Goal: Task Accomplishment & Management: Manage account settings

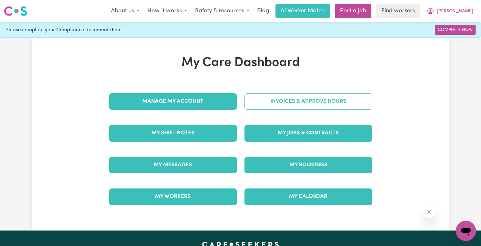
click at [279, 104] on link "Invoices & Approve Hours" at bounding box center [309, 101] width 128 height 16
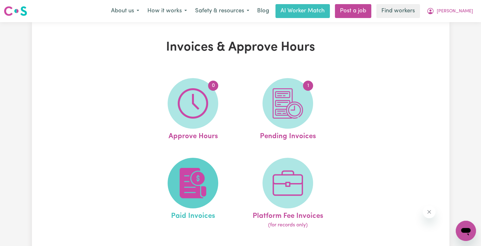
click at [206, 179] on img at bounding box center [193, 183] width 30 height 30
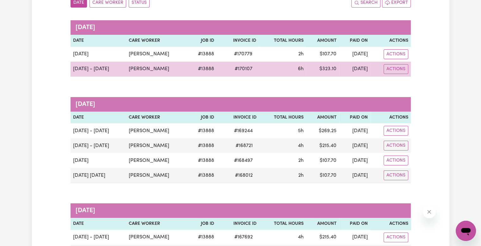
scroll to position [95, 0]
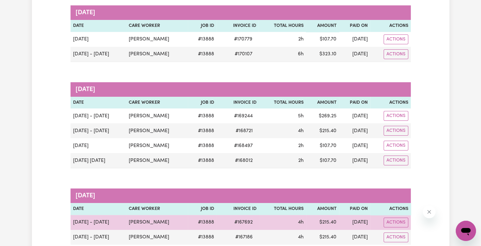
click at [235, 223] on span "# 167692" at bounding box center [244, 223] width 26 height 8
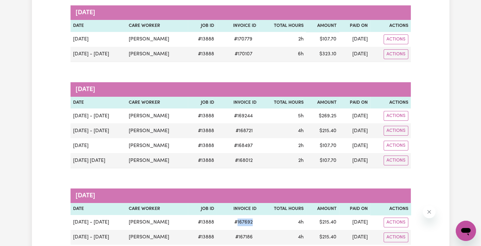
copy span "167692"
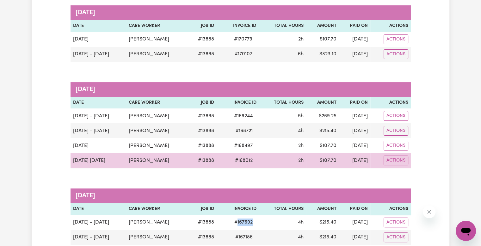
click at [233, 161] on span "# 168012" at bounding box center [243, 161] width 25 height 8
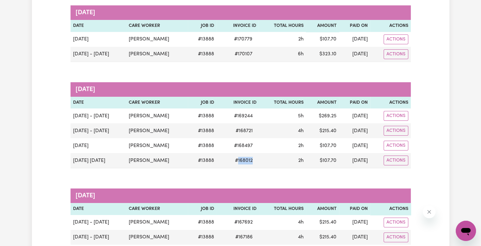
copy span "168012"
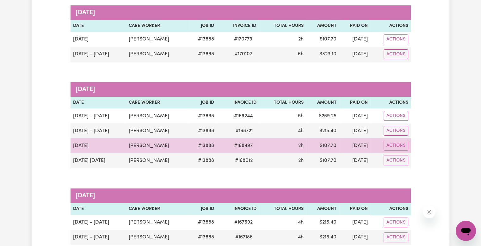
click at [232, 144] on span "# 168497" at bounding box center [243, 146] width 26 height 8
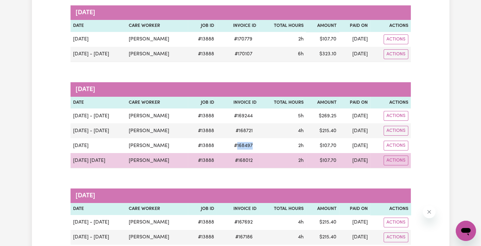
copy span "168497"
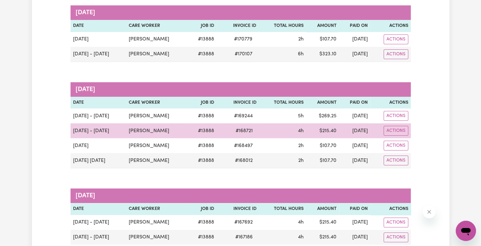
click at [232, 129] on span "# 168721" at bounding box center [244, 131] width 25 height 8
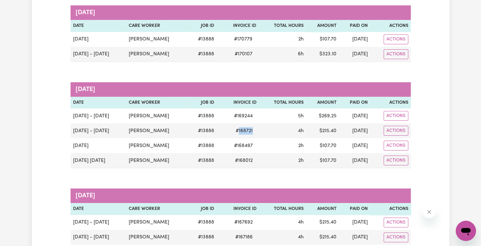
copy span "168721"
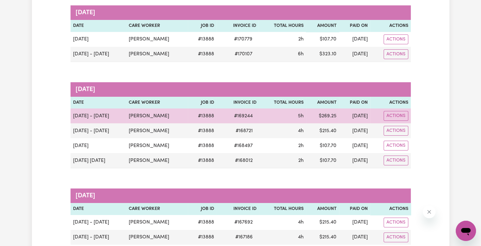
click at [230, 116] on span "# 169244" at bounding box center [243, 116] width 26 height 8
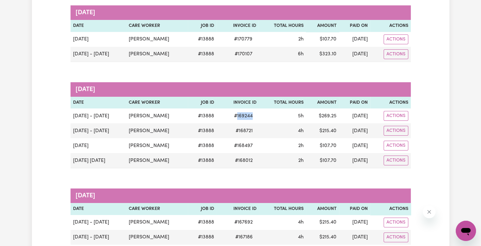
copy span "169244"
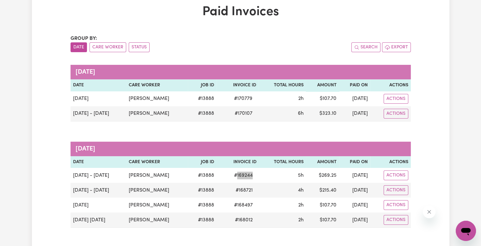
scroll to position [0, 0]
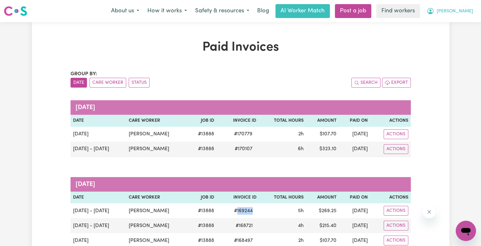
click at [463, 17] on button "[PERSON_NAME]" at bounding box center [450, 10] width 55 height 13
click at [448, 38] on link "Logout" at bounding box center [452, 36] width 50 height 12
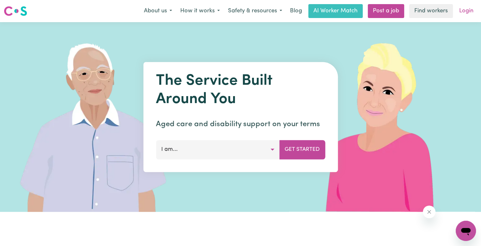
click at [469, 13] on link "Login" at bounding box center [467, 11] width 22 height 14
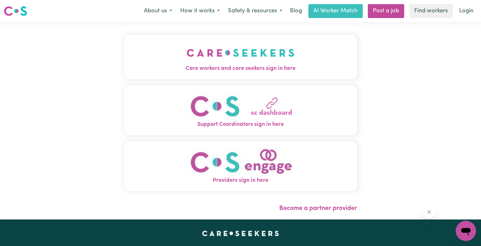
click at [181, 71] on span "Care workers and care seekers sign in here" at bounding box center [240, 69] width 233 height 8
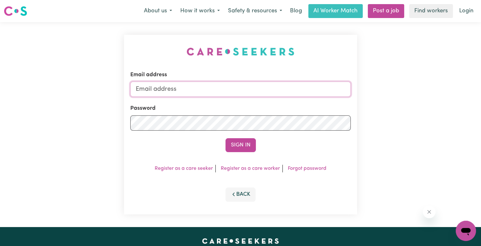
click at [191, 90] on input "Email address" at bounding box center [240, 89] width 221 height 15
drag, startPoint x: 170, startPoint y: 88, endPoint x: 400, endPoint y: 91, distance: 230.4
click at [401, 94] on div "Email address [EMAIL_ADDRESS][DOMAIN_NAME] Password Sign In Register as a care …" at bounding box center [240, 124] width 481 height 205
type input "[EMAIL_ADDRESS][DOMAIN_NAME]"
click at [226, 138] on button "Sign In" at bounding box center [241, 145] width 30 height 14
